Goal: Task Accomplishment & Management: Manage account settings

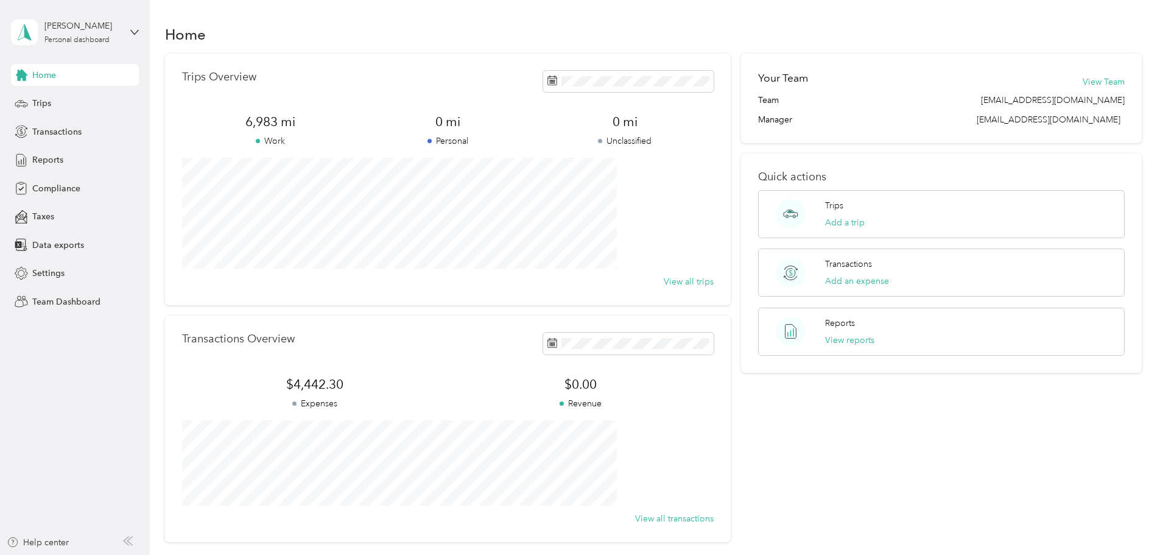
click at [127, 36] on div "[PERSON_NAME] Personal dashboard" at bounding box center [75, 32] width 128 height 43
click at [84, 101] on div "Team dashboard" at bounding box center [54, 99] width 65 height 13
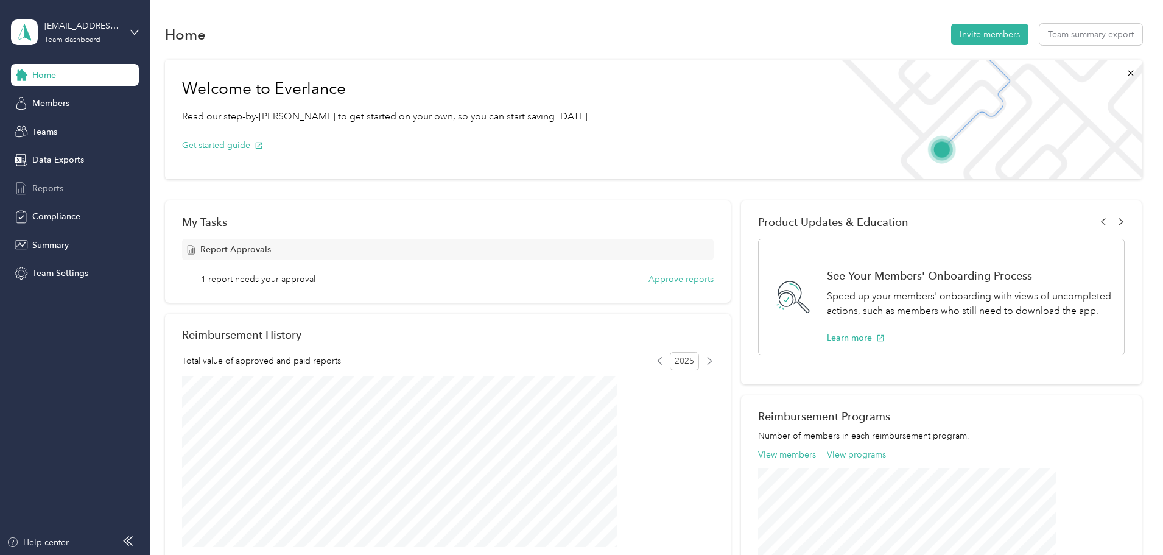
click at [63, 188] on div "Reports" at bounding box center [75, 188] width 128 height 22
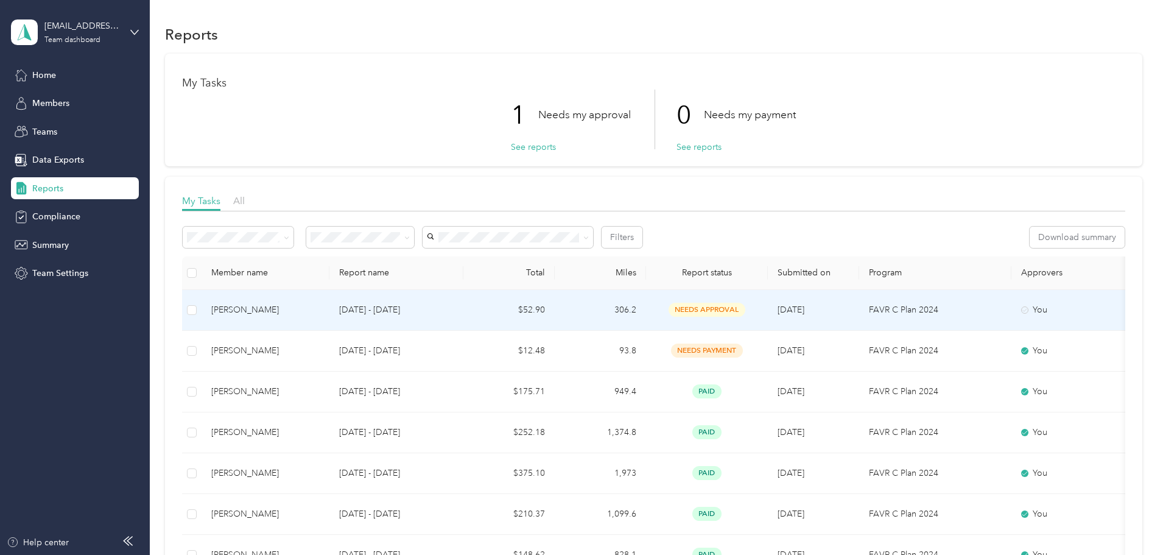
click at [745, 313] on span "needs approval" at bounding box center [707, 310] width 77 height 14
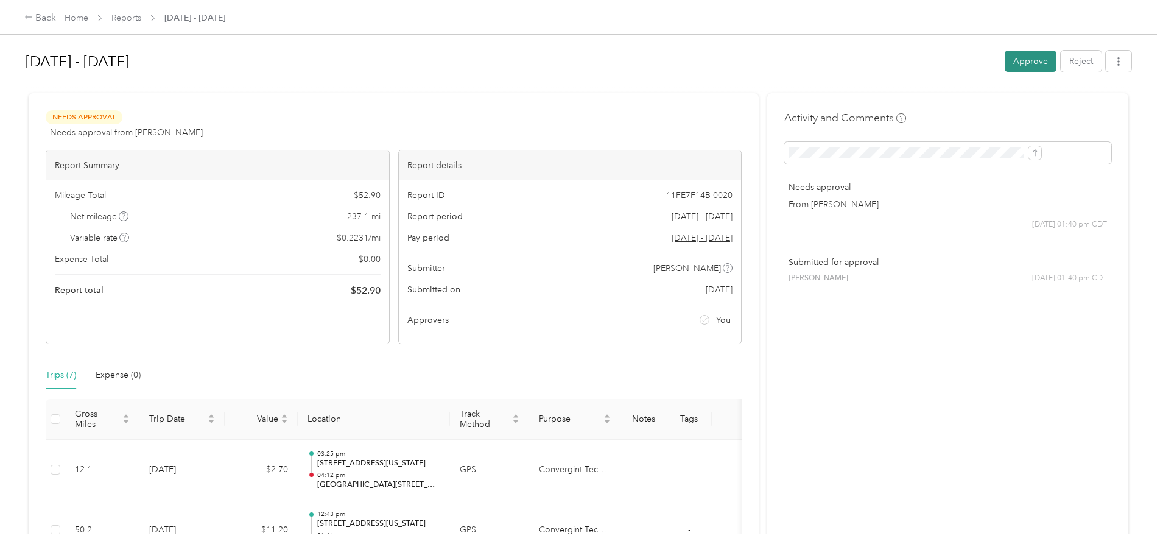
click at [1005, 65] on button "Approve" at bounding box center [1031, 61] width 52 height 21
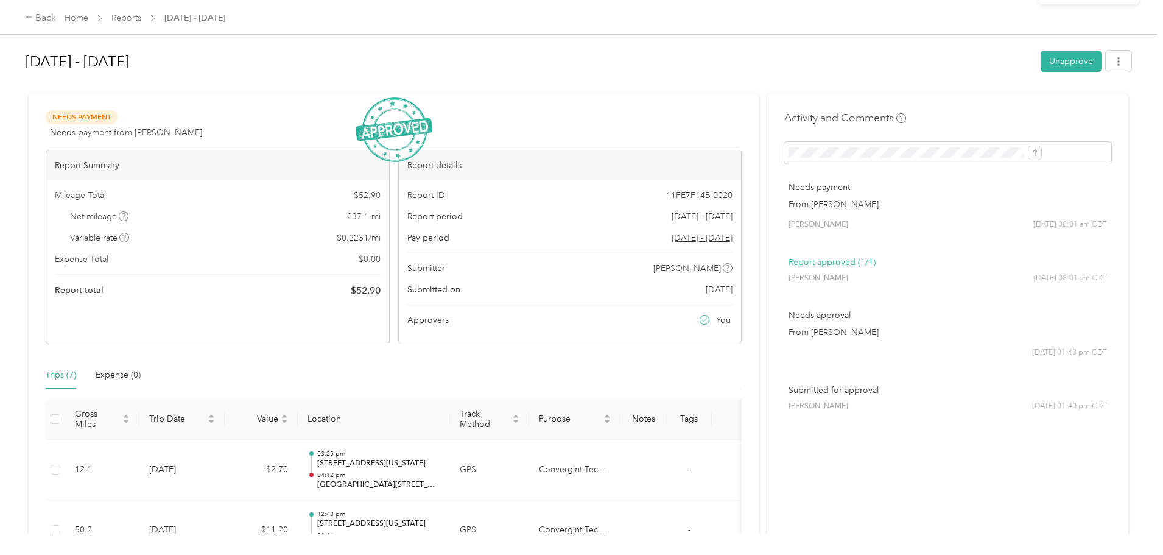
click at [1135, 24] on icon at bounding box center [1136, 23] width 9 height 11
